Goal: Navigation & Orientation: Find specific page/section

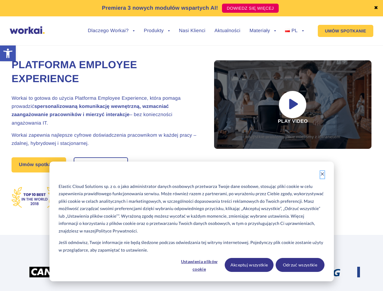
click at [322, 175] on icon "Dismiss cookie banner" at bounding box center [322, 174] width 4 height 4
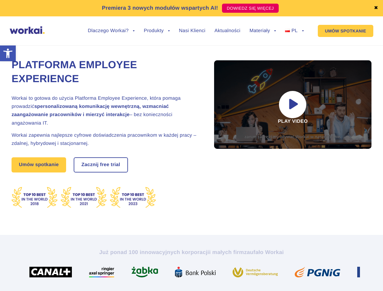
click at [199, 265] on div "Już ponad 100 innowacyjnych korporacji i małych firm zaufało Workai" at bounding box center [191, 263] width 336 height 29
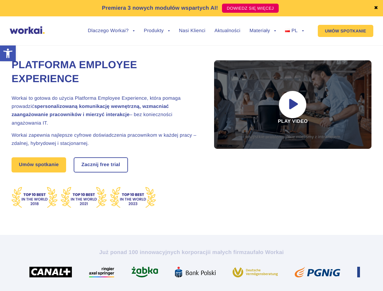
click at [249, 265] on div "Już ponad 100 innowacyjnych korporacji i małych firm zaufało Workai" at bounding box center [191, 263] width 336 height 29
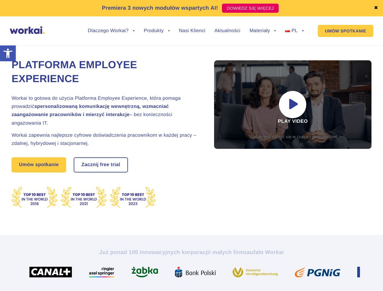
click at [300, 265] on div "Już ponad 100 innowacyjnych korporacji i małych firm zaufało Workai" at bounding box center [191, 263] width 336 height 29
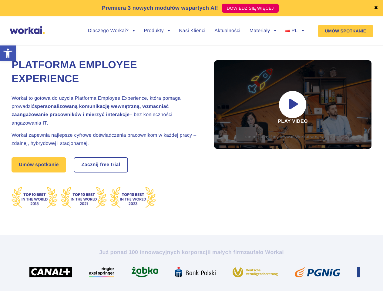
click at [376, 8] on link "✖" at bounding box center [376, 8] width 4 height 5
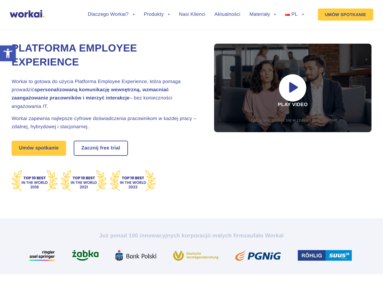
click at [111, 35] on div "Platforma Employee Experience Workai to gotowa do użycia Platforma Employee Exp…" at bounding box center [192, 116] width 360 height 203
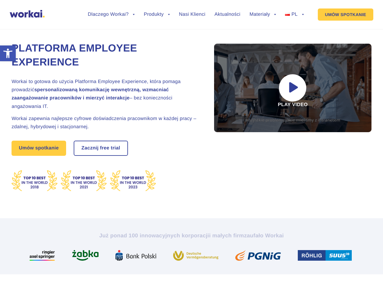
click at [111, 31] on div "Platforma Employee Experience Workai to gotowa do użycia Platforma Employee Exp…" at bounding box center [192, 116] width 360 height 203
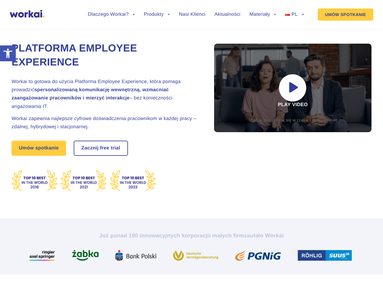
click at [157, 35] on div "Platforma Employee Experience Workai to gotowa do użycia Platforma Employee Exp…" at bounding box center [192, 116] width 360 height 203
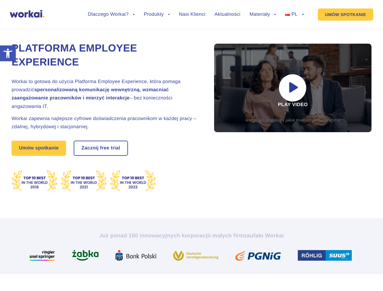
click at [263, 35] on div "Platforma Employee Experience Workai to gotowa do użycia Platforma Employee Exp…" at bounding box center [192, 116] width 360 height 203
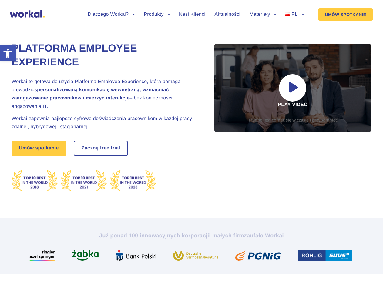
click at [263, 31] on div "Platforma Employee Experience Workai to gotowa do użycia Platforma Employee Exp…" at bounding box center [192, 116] width 360 height 203
